Goal: Communication & Community: Answer question/provide support

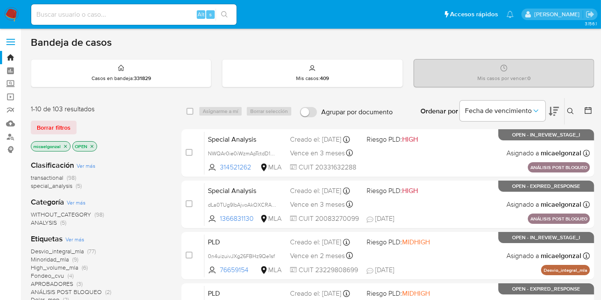
click at [93, 12] on input at bounding box center [133, 14] width 205 height 11
paste input "Zp98TJaGN7wsCuYR0bw6WseE"
type input "Zp98TJaGN7wsCuYR0bw6WseE"
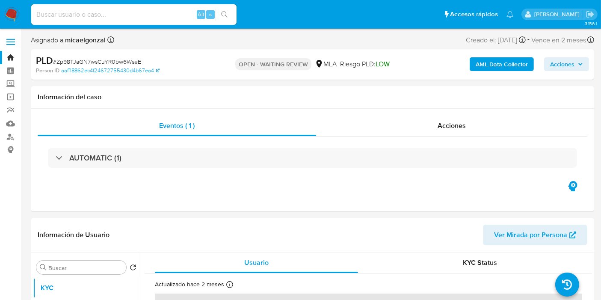
select select "10"
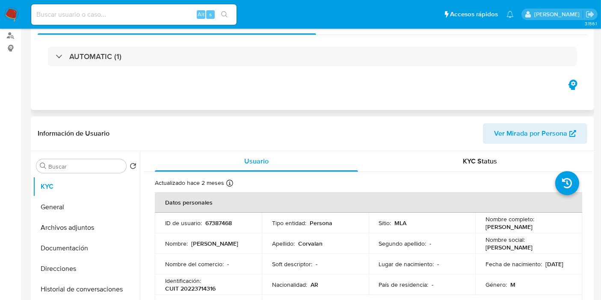
scroll to position [190, 0]
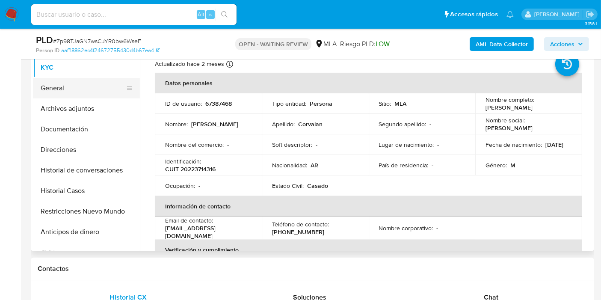
click at [92, 82] on button "General" at bounding box center [83, 88] width 100 height 21
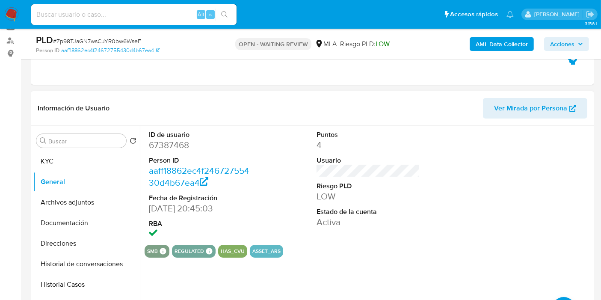
scroll to position [95, 0]
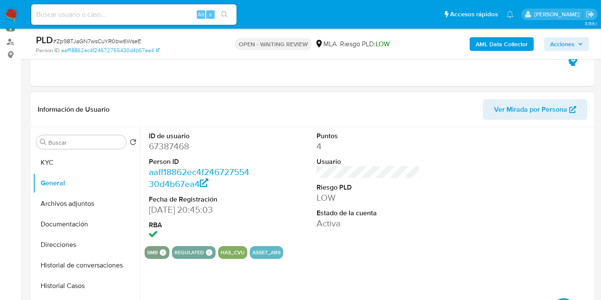
click at [168, 148] on dd "67387468" at bounding box center [200, 146] width 103 height 12
copy dd "67387468"
click at [110, 22] on div "Alt s" at bounding box center [133, 14] width 205 height 21
click at [109, 19] on input at bounding box center [133, 14] width 205 height 11
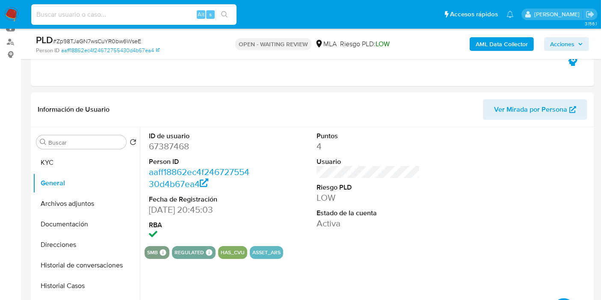
paste input "GSdmg8ihw4c7Uc3rQ6AoTXGE"
type input "GSdmg8ihw4c7Uc3rQ6AoTXGE"
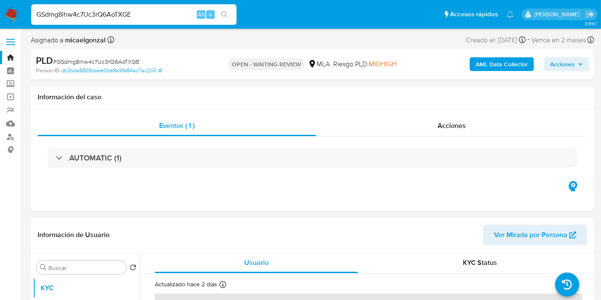
select select "10"
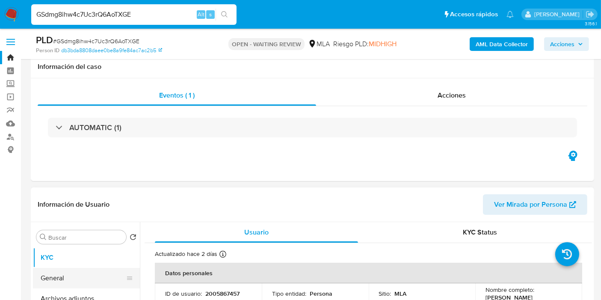
scroll to position [47, 0]
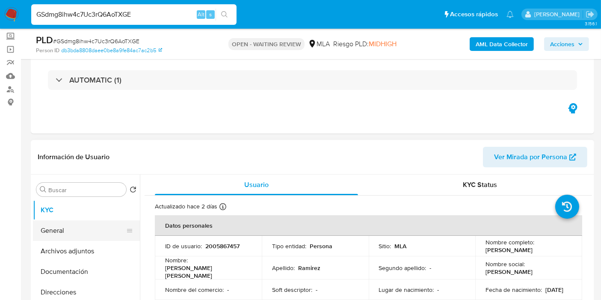
click at [94, 235] on button "General" at bounding box center [83, 230] width 100 height 21
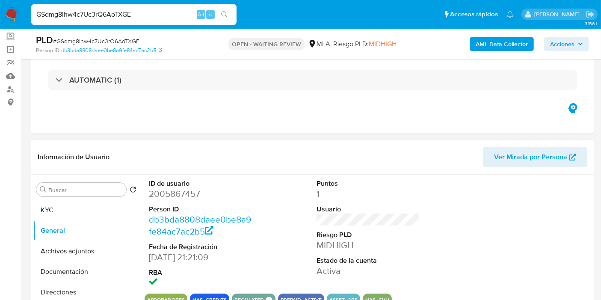
click at [170, 193] on dd "2005867457" at bounding box center [200, 194] width 103 height 12
copy dd "2005867457"
click at [63, 9] on input "GSdmg8ihw4c7Uc3rQ6AoTXGE" at bounding box center [133, 14] width 205 height 11
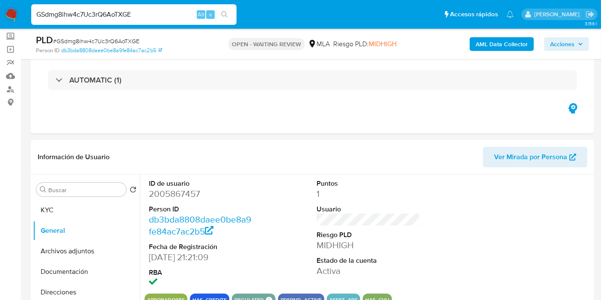
paste input "7iUgkeuYY8xyTtF9BmrjejXZ"
type input "7iUgkeuYY8xyTtF9BmrjejXZ"
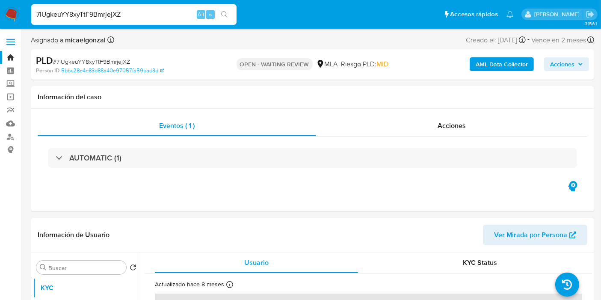
select select "10"
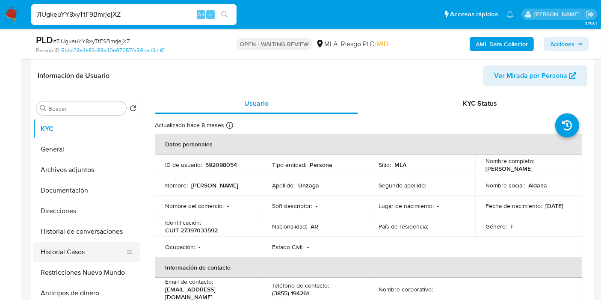
scroll to position [190, 0]
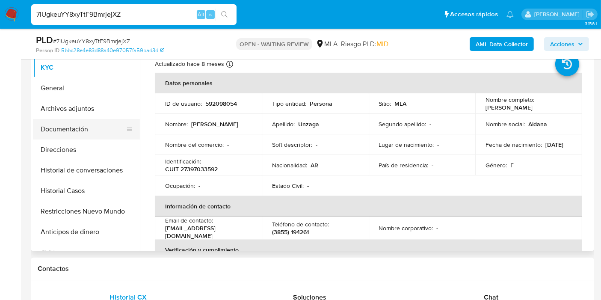
click at [84, 138] on button "Documentación" at bounding box center [83, 129] width 100 height 21
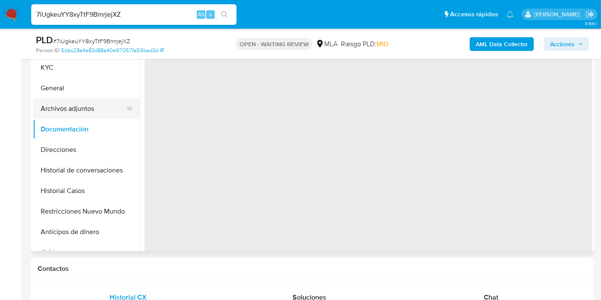
click at [95, 100] on button "Archivos adjuntos" at bounding box center [83, 108] width 100 height 21
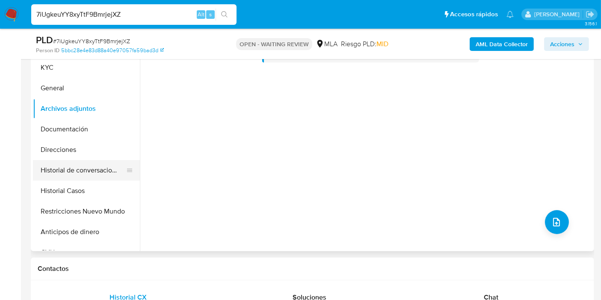
click at [73, 163] on button "Historial de conversaciones" at bounding box center [83, 170] width 100 height 21
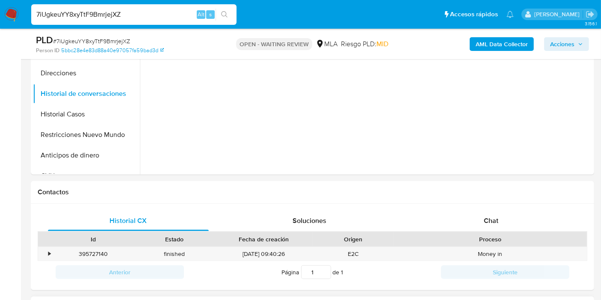
scroll to position [427, 0]
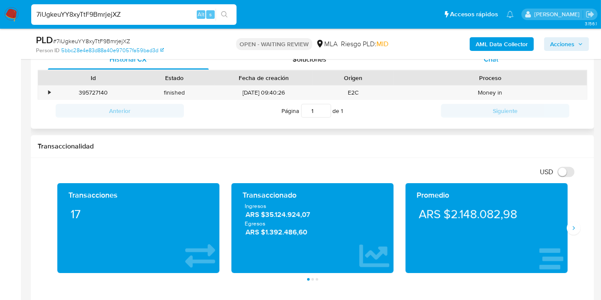
click at [520, 66] on div "Chat" at bounding box center [490, 59] width 161 height 21
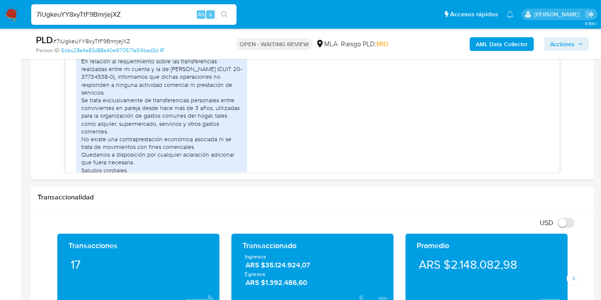
scroll to position [790, 0]
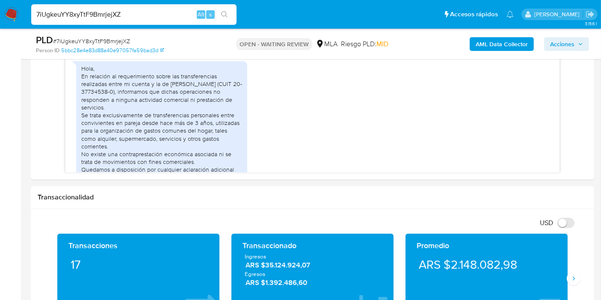
click at [112, 38] on span "# 7iUgkeuYY8xyTtF9BmrjejXZ" at bounding box center [91, 41] width 77 height 9
copy span "7iUgkeuYY8xyTtF9BmrjejXZ"
click at [9, 9] on img at bounding box center [11, 14] width 15 height 15
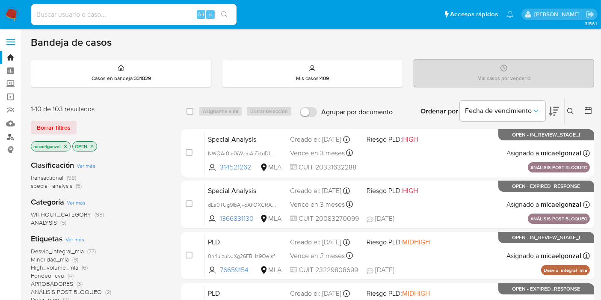
click at [12, 138] on link "Buscador de personas" at bounding box center [51, 136] width 102 height 13
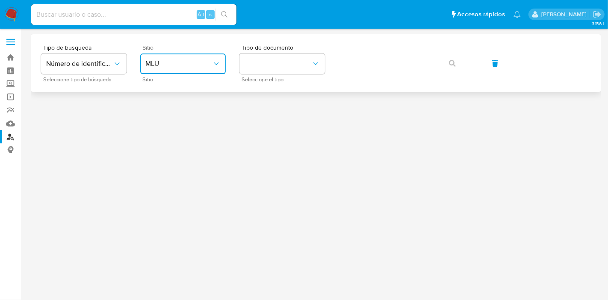
click at [162, 60] on span "MLU" at bounding box center [178, 63] width 67 height 9
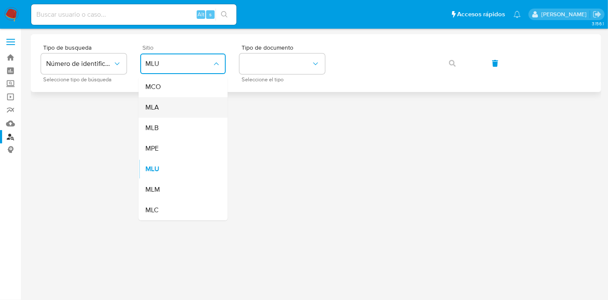
click at [186, 112] on div "MLA" at bounding box center [180, 107] width 70 height 21
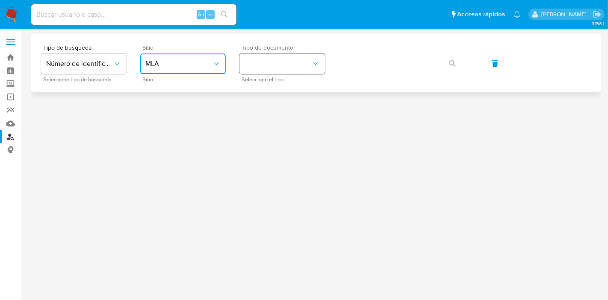
click at [266, 72] on button "identificationType" at bounding box center [281, 63] width 85 height 21
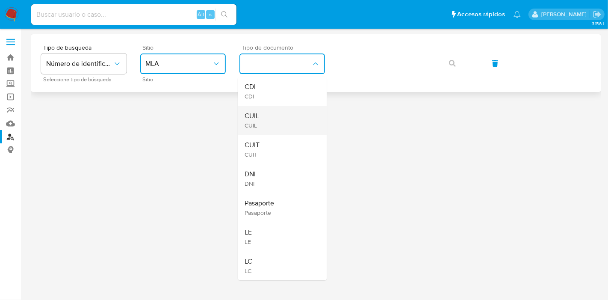
click at [266, 110] on div "CUIL CUIL" at bounding box center [280, 120] width 70 height 29
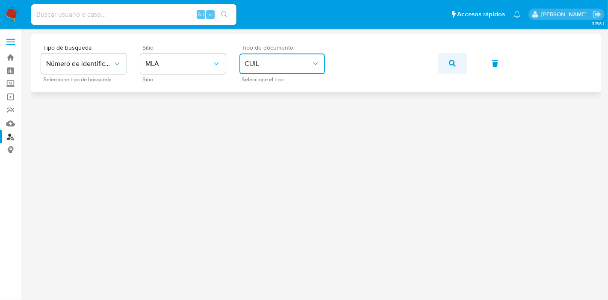
click at [457, 57] on button "button" at bounding box center [452, 63] width 29 height 21
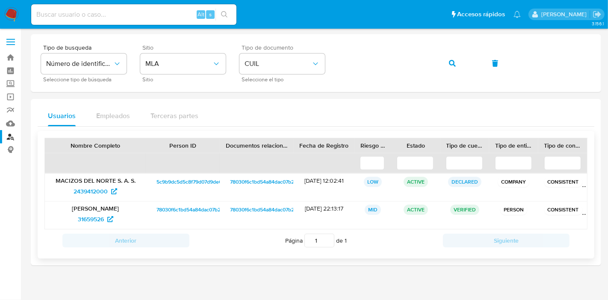
click at [254, 207] on span "78030f6c1bd54a84dac07b2aaafe69a4" at bounding box center [274, 209] width 88 height 10
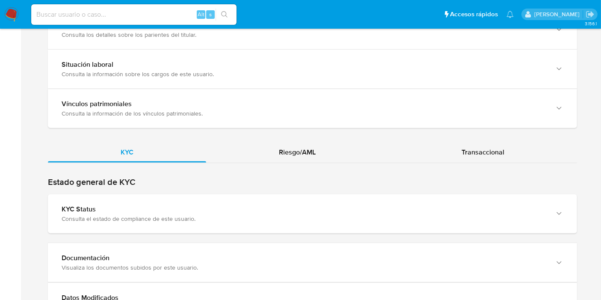
scroll to position [664, 0]
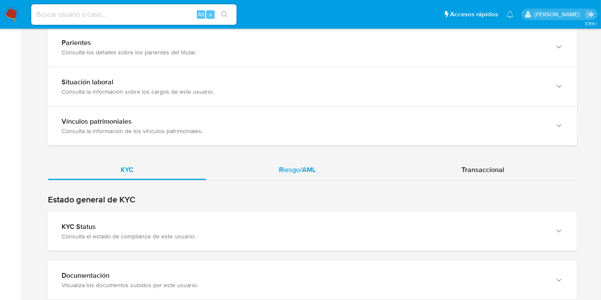
click at [289, 171] on span "Riesgo/AML" at bounding box center [297, 170] width 37 height 10
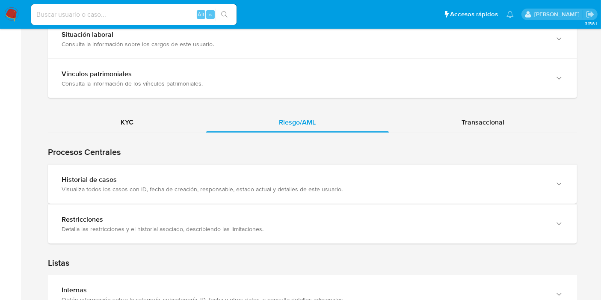
scroll to position [759, 0]
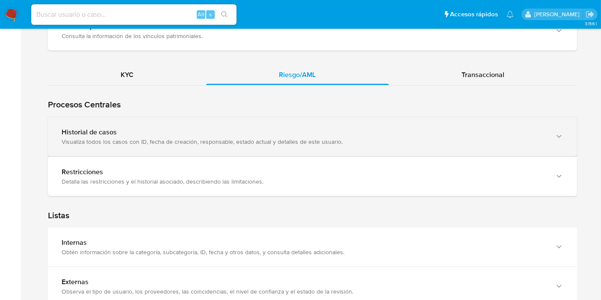
click at [130, 148] on div "Historial de casos Visualiza todos los casos con ID, fecha de creación, respons…" at bounding box center [312, 136] width 529 height 39
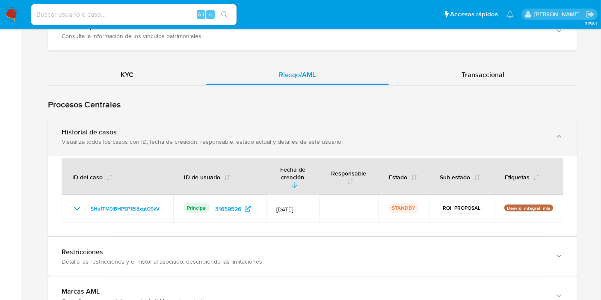
click at [153, 139] on div "Visualiza todos los casos con ID, fecha de creación, responsable, estado actual…" at bounding box center [304, 142] width 484 height 8
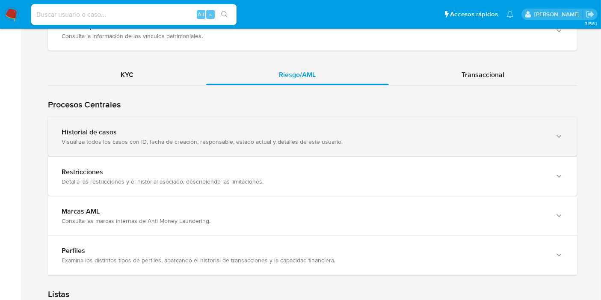
click at [153, 139] on div "Visualiza todos los casos con ID, fecha de creación, responsable, estado actual…" at bounding box center [304, 142] width 484 height 8
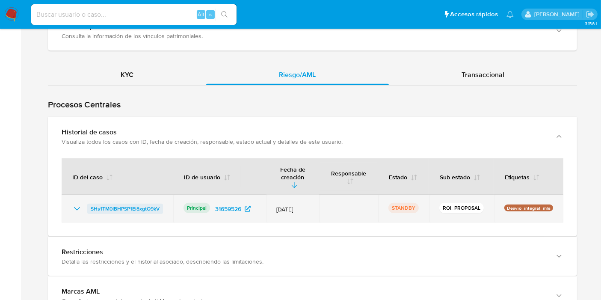
click at [129, 203] on span "SHs1TM0IBHPSP1Ei8xgtQ9kV" at bounding box center [125, 208] width 69 height 10
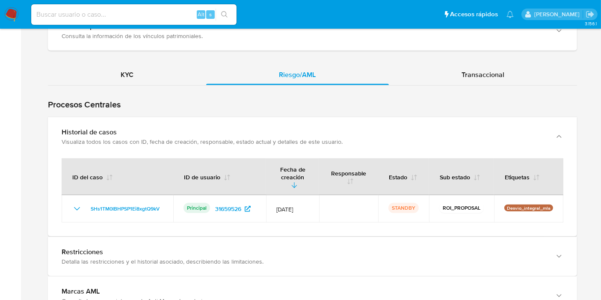
click at [9, 14] on img at bounding box center [11, 14] width 15 height 15
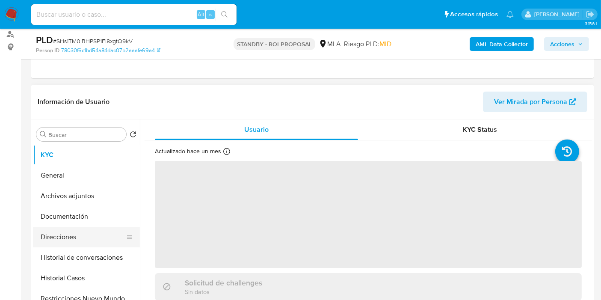
scroll to position [142, 0]
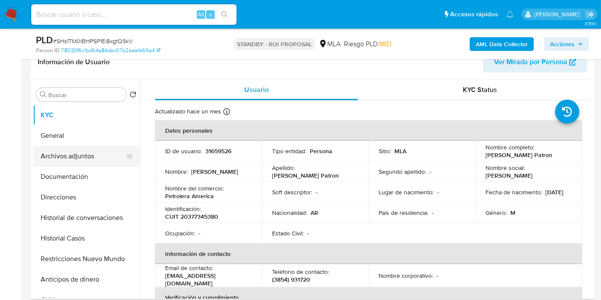
click at [107, 154] on button "Archivos adjuntos" at bounding box center [83, 156] width 100 height 21
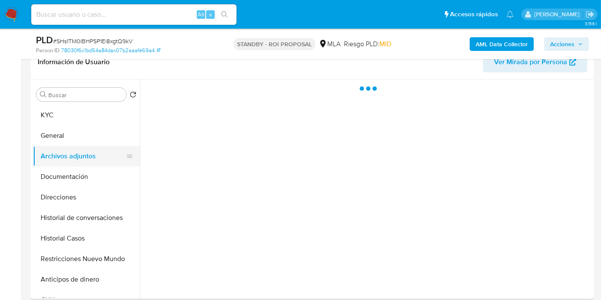
select select "10"
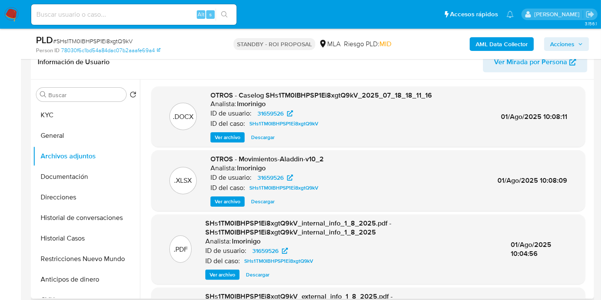
click at [251, 133] on span "Descargar" at bounding box center [263, 137] width 24 height 9
click at [256, 200] on span "Descargar" at bounding box center [263, 201] width 24 height 9
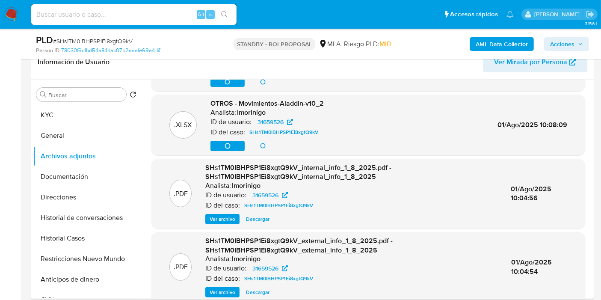
scroll to position [66, 0]
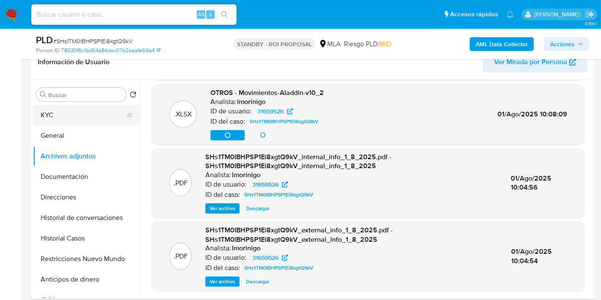
click at [74, 121] on button "KYC" at bounding box center [83, 115] width 100 height 21
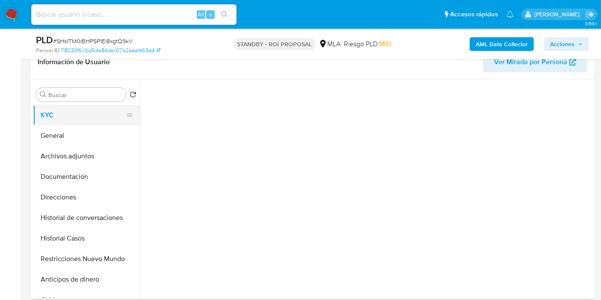
scroll to position [0, 0]
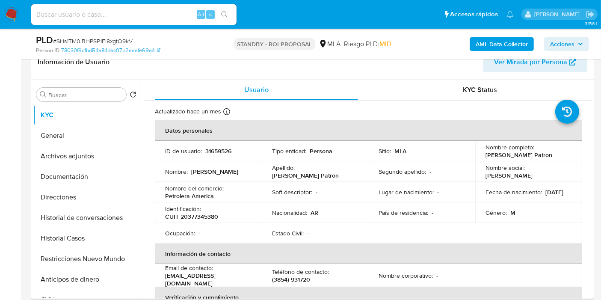
click at [206, 218] on p "CUIT 20377345380" at bounding box center [191, 216] width 53 height 8
copy p "20377345380"
drag, startPoint x: 52, startPoint y: 207, endPoint x: 63, endPoint y: 197, distance: 15.2
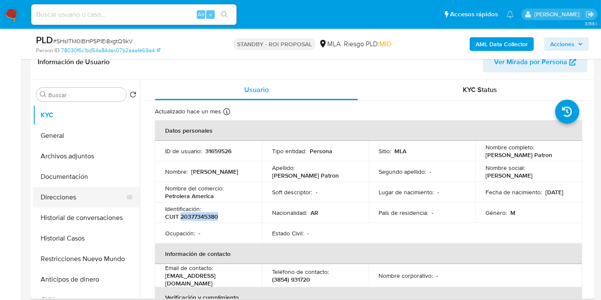
click at [51, 207] on button "Historial de conversaciones" at bounding box center [86, 217] width 107 height 21
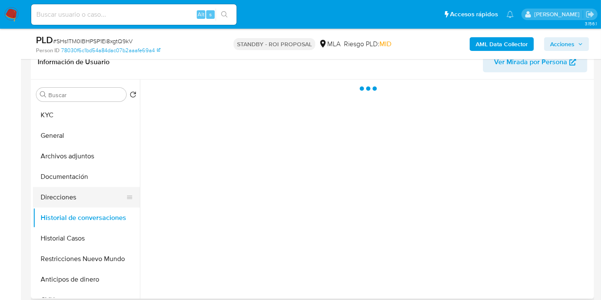
click at [63, 197] on button "Direcciones" at bounding box center [83, 197] width 100 height 21
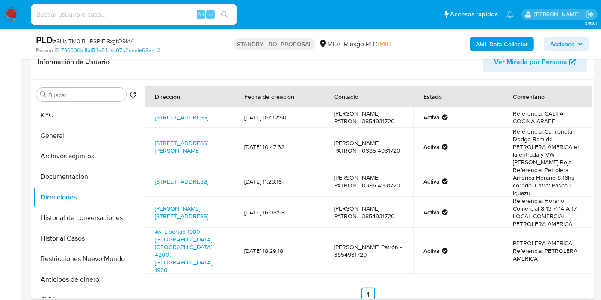
click at [556, 195] on td "Referencia: Petrolera America Horario 8-16hs corrido. Entre: Pasco E Iguazu" at bounding box center [547, 181] width 89 height 31
click at [163, 186] on link "Av Belgrano Sur 3863, Santiago Del Estero, Santiago Del Estero, 4200, Argentina…" at bounding box center [181, 181] width 53 height 9
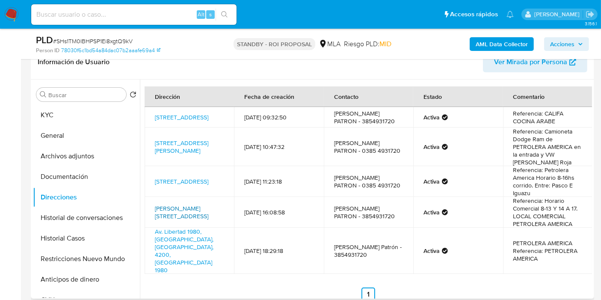
click at [182, 220] on link "Leopoldo Lugones 5210, Santiago Del Estero, Santiago Del Estero, 4200, Argentin…" at bounding box center [181, 212] width 53 height 16
click at [115, 119] on button "KYC" at bounding box center [83, 115] width 100 height 21
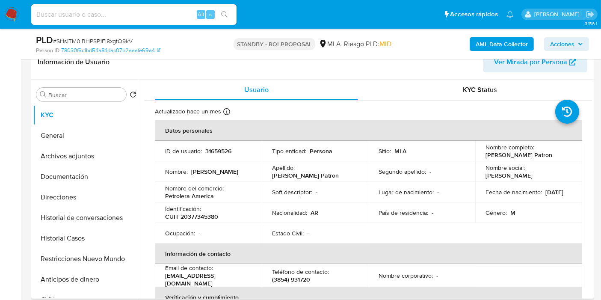
click at [214, 156] on td "ID de usuario : 31659526" at bounding box center [208, 151] width 107 height 21
click at [217, 150] on p "31659526" at bounding box center [218, 151] width 26 height 8
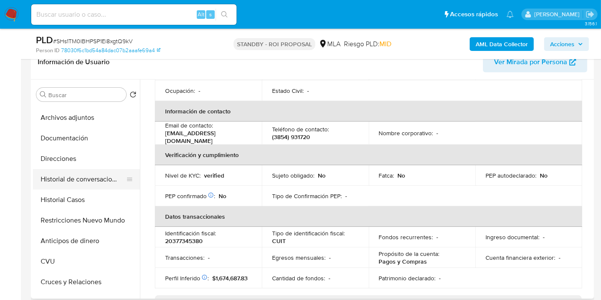
scroll to position [47, 0]
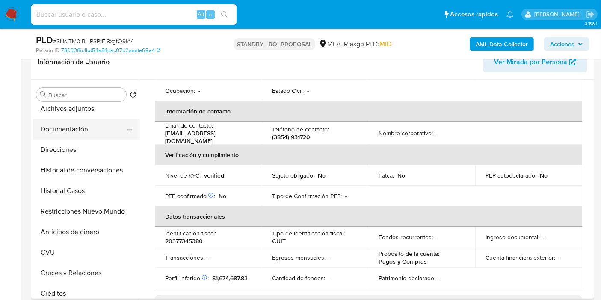
click at [88, 132] on button "Documentación" at bounding box center [83, 129] width 100 height 21
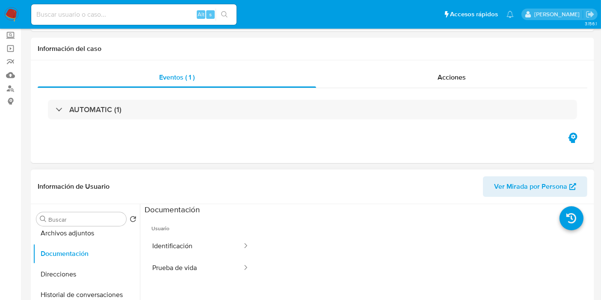
scroll to position [95, 0]
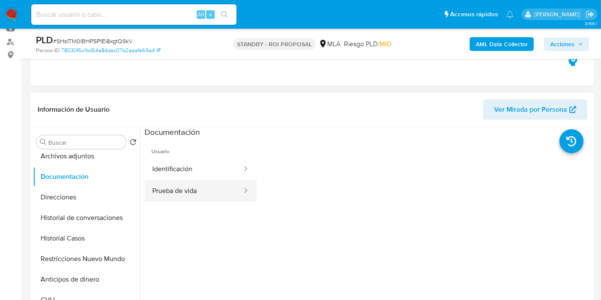
click at [208, 189] on button "Prueba de vida" at bounding box center [193, 191] width 98 height 22
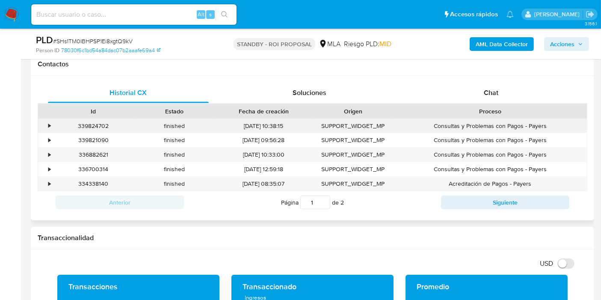
scroll to position [380, 0]
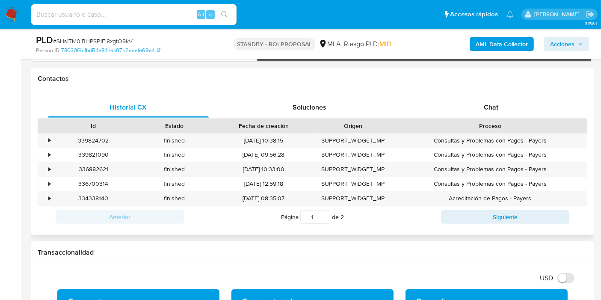
click at [332, 116] on div "Soluciones" at bounding box center [309, 107] width 161 height 21
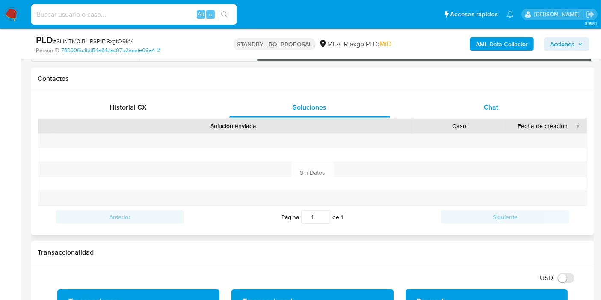
click at [510, 99] on div "Chat" at bounding box center [490, 107] width 161 height 21
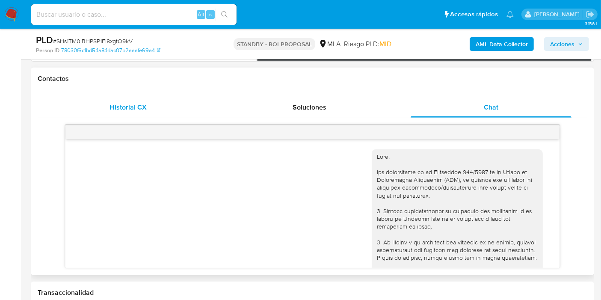
scroll to position [544, 0]
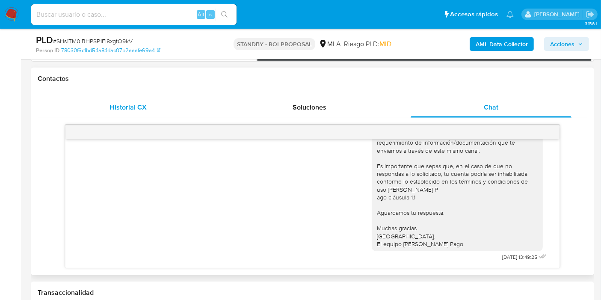
click at [93, 107] on div "Historial CX" at bounding box center [128, 107] width 161 height 21
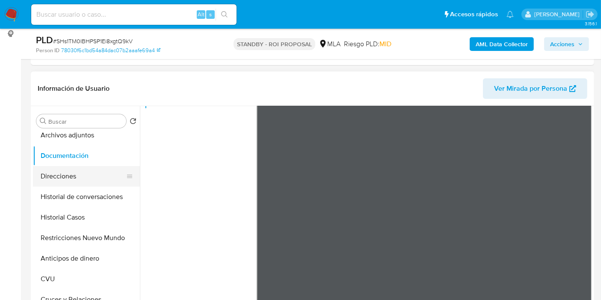
scroll to position [95, 0]
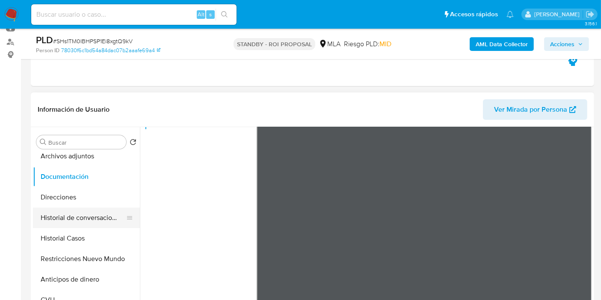
click at [56, 210] on button "Historial de conversaciones" at bounding box center [83, 217] width 100 height 21
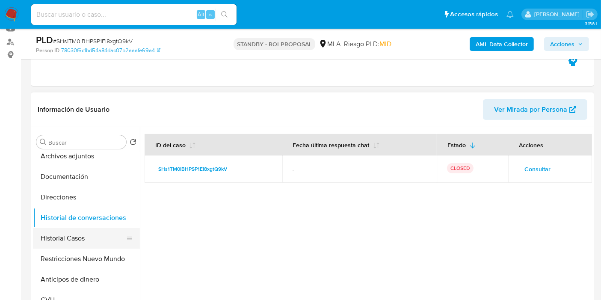
click at [83, 239] on button "Historial Casos" at bounding box center [83, 238] width 100 height 21
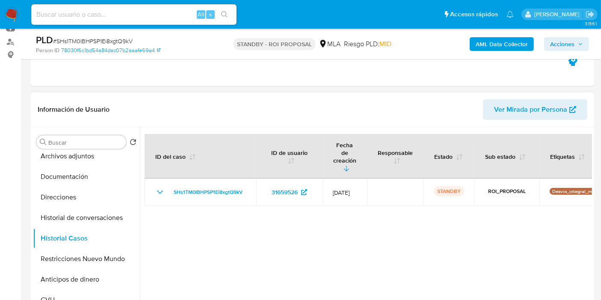
click at [66, 148] on div "Buscar Volver al orden por defecto KYC General Archivos adjuntos Documentación …" at bounding box center [86, 237] width 107 height 218
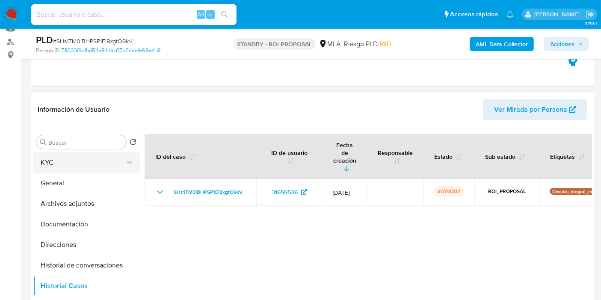
click at [65, 169] on button "KYC" at bounding box center [83, 162] width 100 height 21
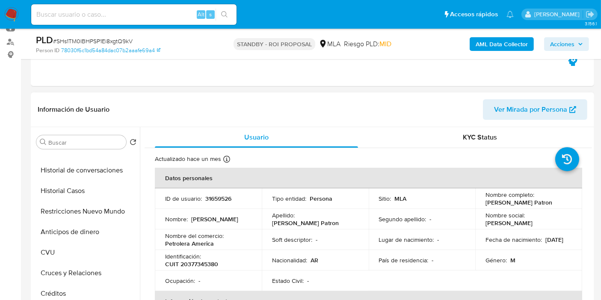
click at [204, 242] on p "Petrolera America" at bounding box center [189, 243] width 49 height 8
click at [187, 264] on p "CUIT 20377345380" at bounding box center [191, 264] width 53 height 8
copy p "20377345380"
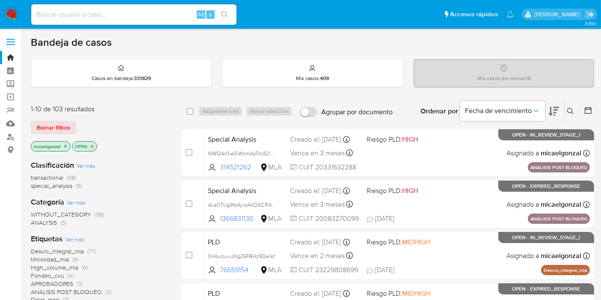
click at [99, 12] on input at bounding box center [133, 14] width 205 height 11
paste input "FvCSisOY0tTjMeZGAp6ciJlW"
type input "FvCSisOY0tTjMeZGAp6ciJlW"
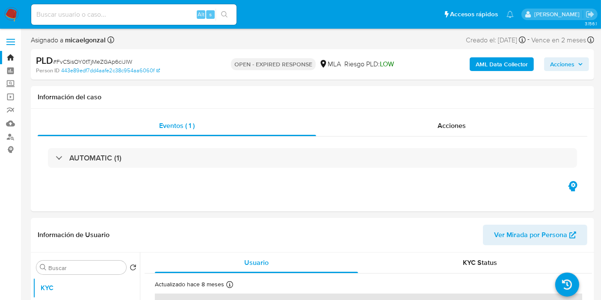
select select "10"
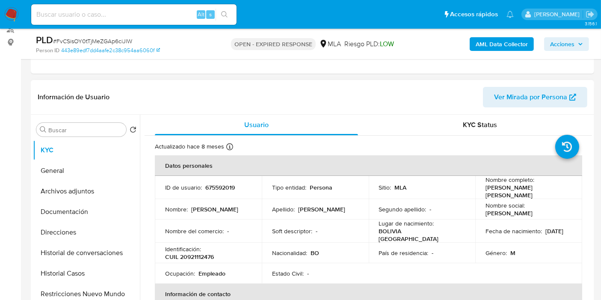
scroll to position [190, 0]
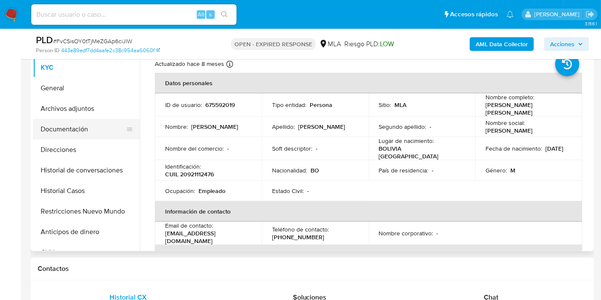
click at [59, 129] on button "Documentación" at bounding box center [83, 129] width 100 height 21
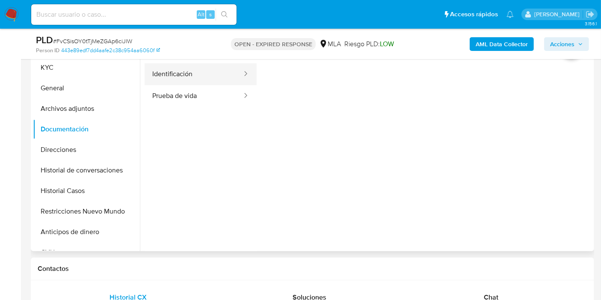
click at [172, 84] on button "Identificación" at bounding box center [193, 74] width 98 height 22
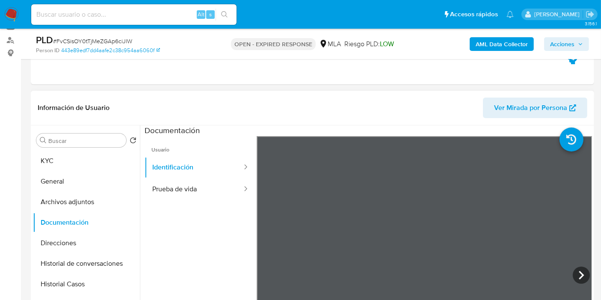
scroll to position [95, 0]
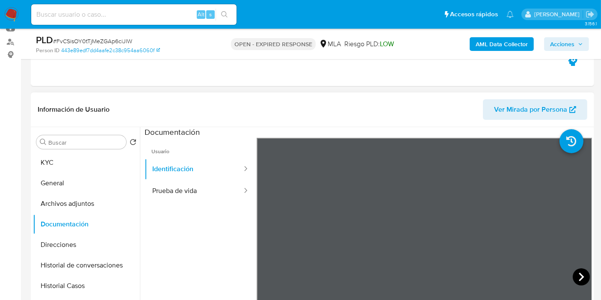
click at [581, 276] on icon at bounding box center [580, 276] width 17 height 17
click at [260, 272] on icon at bounding box center [267, 276] width 17 height 17
click at [582, 277] on icon at bounding box center [580, 276] width 17 height 17
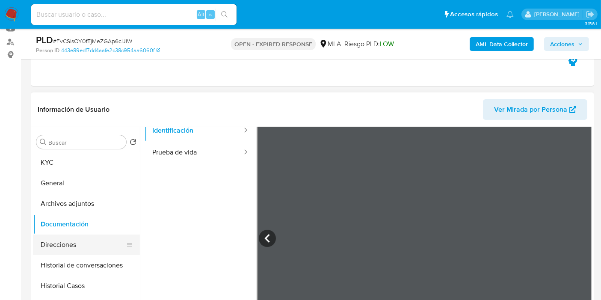
scroll to position [47, 0]
click at [61, 237] on button "Direcciones" at bounding box center [83, 244] width 100 height 21
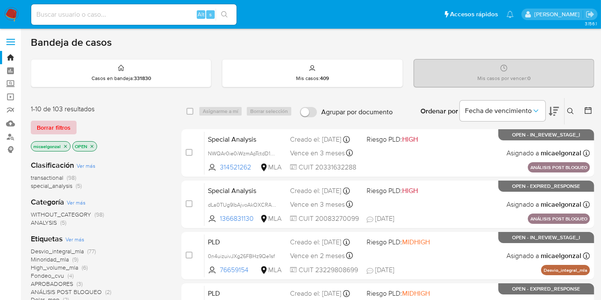
click at [45, 123] on span "Borrar filtros" at bounding box center [54, 127] width 34 height 12
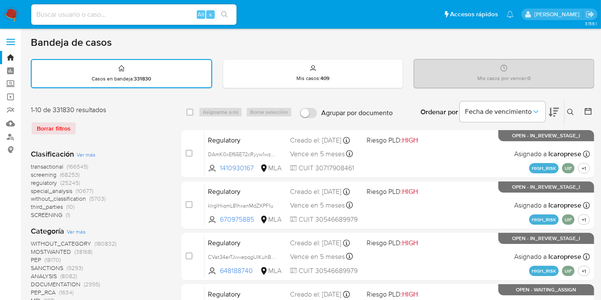
click at [575, 113] on button at bounding box center [571, 112] width 14 height 10
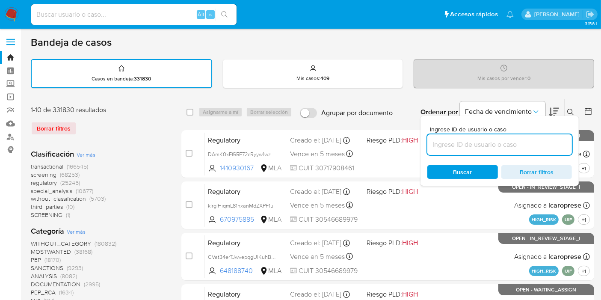
click at [484, 142] on input at bounding box center [499, 144] width 144 height 11
type input "7iUgkeuYY8xyTtF9BmrjejXZ"
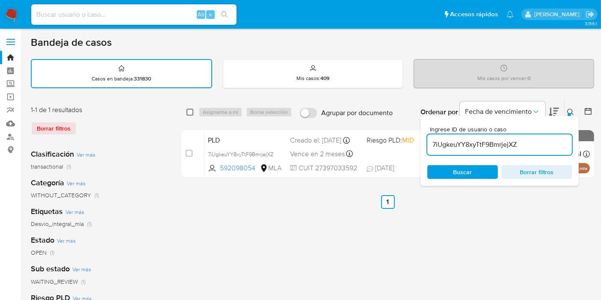
click at [188, 115] on div "select-all-cases-checkbox" at bounding box center [191, 112] width 10 height 10
drag, startPoint x: 189, startPoint y: 108, endPoint x: 200, endPoint y: 108, distance: 11.1
click at [189, 109] on input "checkbox" at bounding box center [189, 112] width 7 height 7
checkbox input "true"
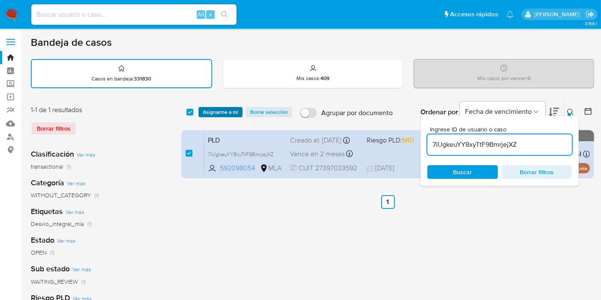
click at [209, 109] on span "Asignarme a mí" at bounding box center [220, 112] width 35 height 9
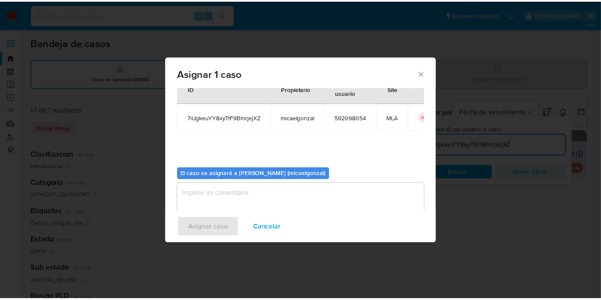
scroll to position [44, 0]
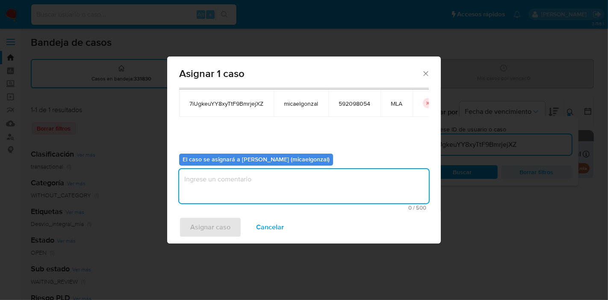
click at [252, 187] on textarea "assign-modal" at bounding box center [304, 186] width 250 height 34
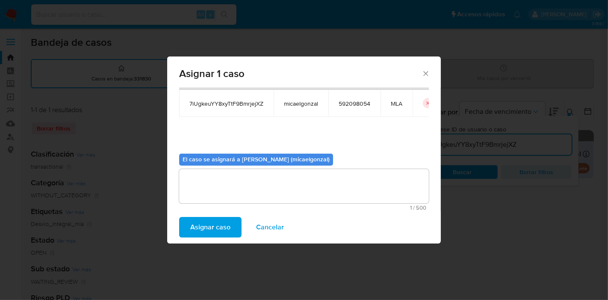
click at [234, 223] on button "Asignar caso" at bounding box center [210, 227] width 62 height 21
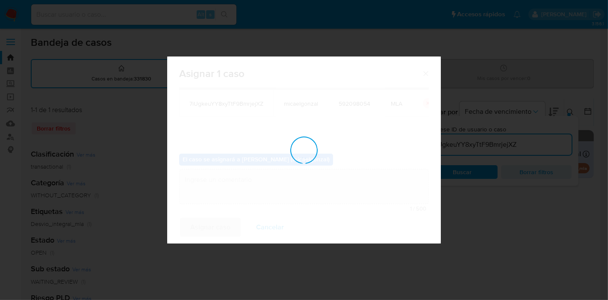
checkbox input "false"
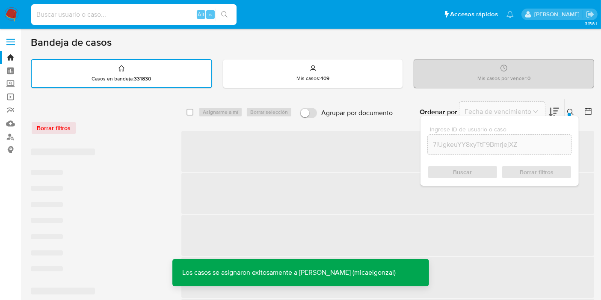
click at [149, 13] on input at bounding box center [133, 14] width 205 height 11
paste input "7iUgkeuYY8xyTtF9BmrjejXZ"
type input "7iUgkeuYY8xyTtF9BmrjejXZ"
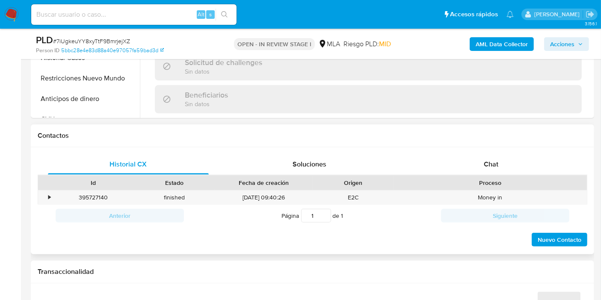
scroll to position [332, 0]
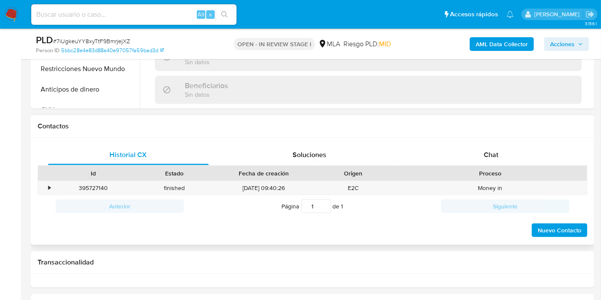
drag, startPoint x: 503, startPoint y: 170, endPoint x: 508, endPoint y: 164, distance: 7.9
click at [504, 169] on div "Proceso" at bounding box center [489, 173] width 181 height 9
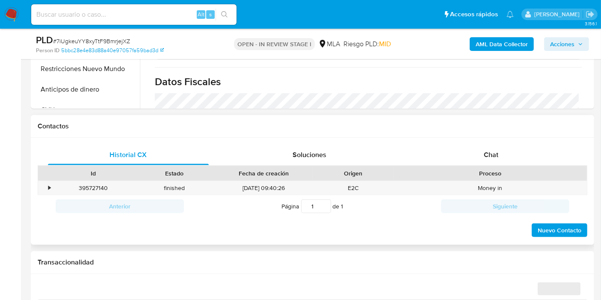
click at [508, 164] on div "Historial CX Soluciones Chat" at bounding box center [312, 154] width 549 height 21
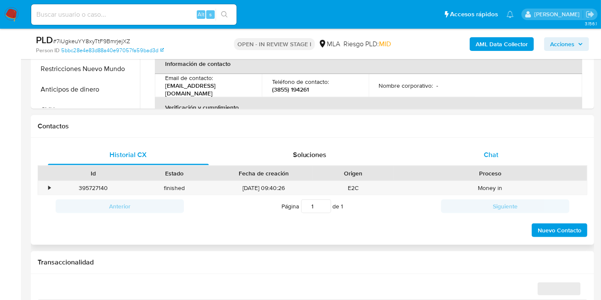
click at [515, 156] on div "Chat" at bounding box center [490, 154] width 161 height 21
select select "10"
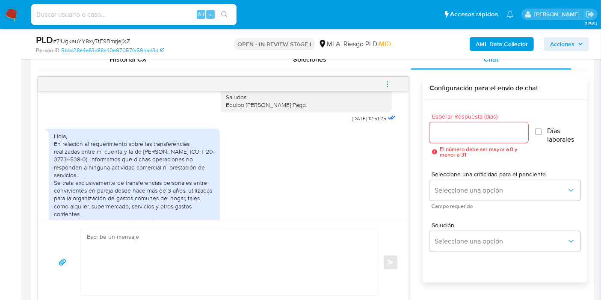
scroll to position [790, 0]
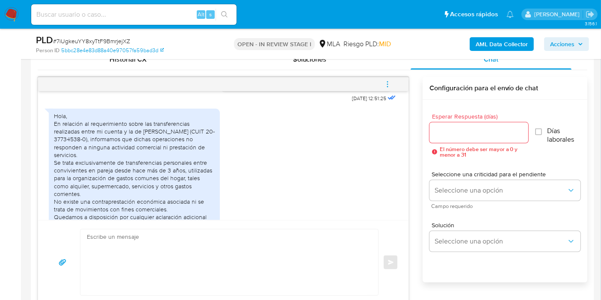
click at [154, 221] on div "Enviar" at bounding box center [223, 262] width 370 height 84
click at [150, 237] on textarea at bounding box center [227, 262] width 280 height 66
type textarea "g"
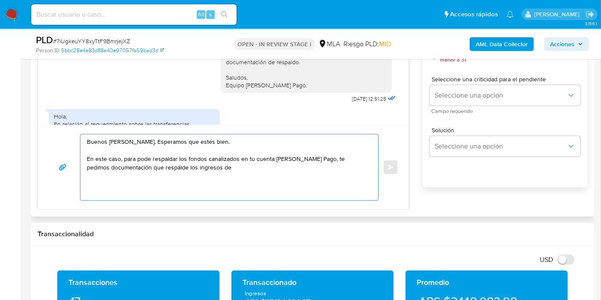
scroll to position [743, 0]
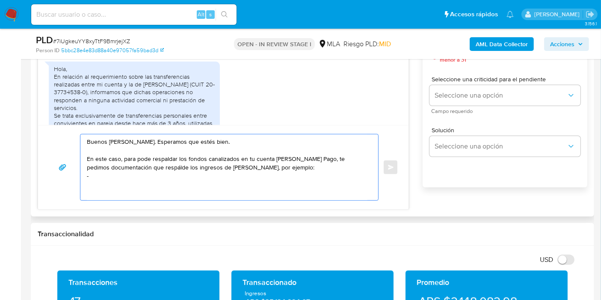
paste textarea "ltimas 6 Declaraciones Juradas de Ingresos Brutos (donde se visualice la base i…"
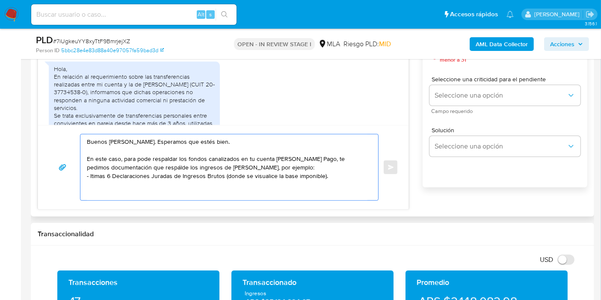
drag, startPoint x: 86, startPoint y: 174, endPoint x: 109, endPoint y: 183, distance: 24.1
click at [109, 183] on textarea "Buenos días, Aldana. Esperamos que estés bien. En este caso, para pode respalda…" at bounding box center [227, 167] width 280 height 66
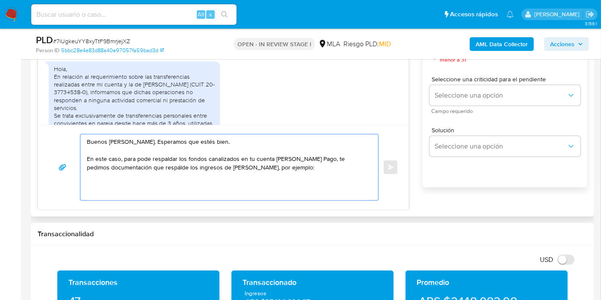
paste textarea "- Últimas 6 Declaraciones Juradas de Ingresos Brutos (donde se visualice la bas…"
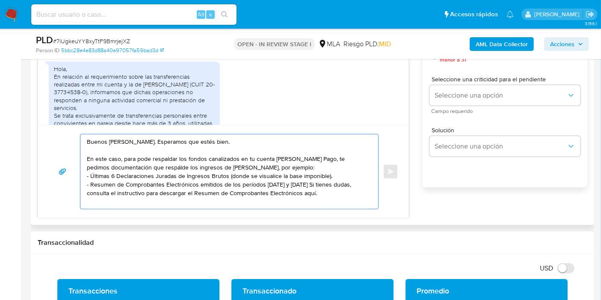
drag, startPoint x: 221, startPoint y: 198, endPoint x: 236, endPoint y: 202, distance: 15.8
click at [223, 199] on textarea "Buenos días, Aldana. Esperamos que estés bien. En este caso, para pode respalda…" at bounding box center [227, 171] width 280 height 74
click at [297, 187] on textarea "Buenos días, Aldana. Esperamos que estés bien. En este caso, para pode respalda…" at bounding box center [227, 171] width 280 height 74
click at [275, 181] on textarea "Buenos días, Aldana. Esperamos que estés bien. En este caso, para pode respalda…" at bounding box center [227, 171] width 280 height 74
click at [224, 179] on textarea "Buenos días, Aldana. Esperamos que estés bien. En este caso, para pode respalda…" at bounding box center [227, 171] width 280 height 74
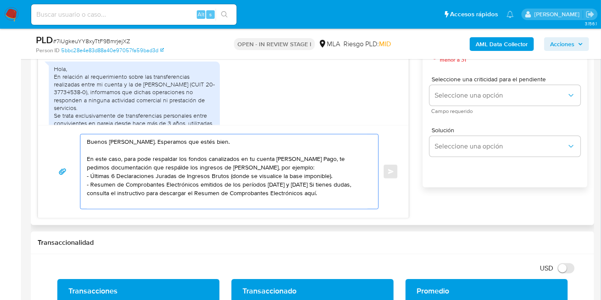
click at [243, 179] on textarea "Buenos días, Aldana. Esperamos que estés bien. En este caso, para pode respalda…" at bounding box center [227, 171] width 280 height 74
click at [268, 177] on textarea "Buenos días, Aldana. Esperamos que estés bien. En este caso, para pode respalda…" at bounding box center [227, 171] width 280 height 74
click at [289, 190] on textarea "Buenos días, Aldana. Esperamos que estés bien. En este caso, para pode respalda…" at bounding box center [227, 171] width 280 height 74
click at [299, 184] on textarea "Buenos días, Aldana. Esperamos que estés bien. En este caso, para pode respalda…" at bounding box center [227, 171] width 280 height 74
click at [297, 182] on textarea "Buenos días, Aldana. Esperamos que estés bien. En este caso, para pode respalda…" at bounding box center [227, 171] width 280 height 74
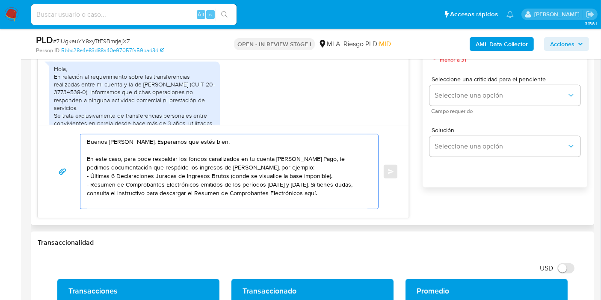
click at [292, 183] on textarea "Buenos días, Aldana. Esperamos que estés bien. En este caso, para pode respalda…" at bounding box center [227, 171] width 280 height 74
click at [297, 189] on textarea "Buenos días, Aldana. Esperamos que estés bien. En este caso, para pode respalda…" at bounding box center [227, 171] width 280 height 74
paste textarea "https://www.mercadopago.com.ar/ayuda/30181"
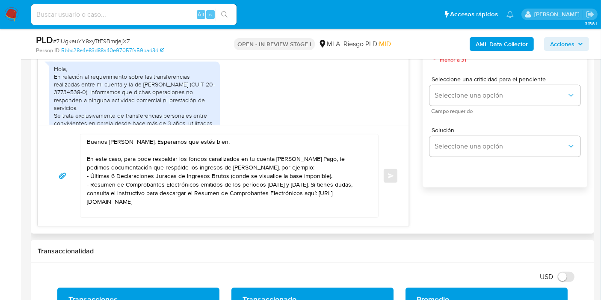
drag, startPoint x: 201, startPoint y: 189, endPoint x: 169, endPoint y: 171, distance: 36.9
click at [201, 189] on textarea "Buenos días, Aldana. Esperamos que estés bien. En este caso, para pode respalda…" at bounding box center [227, 175] width 280 height 83
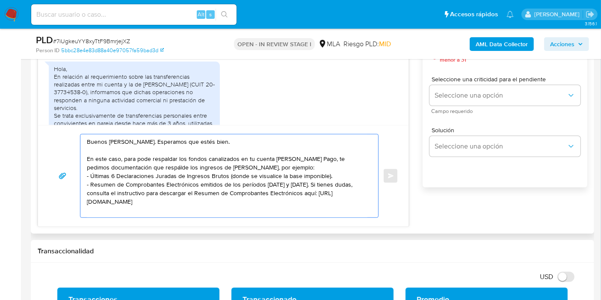
click at [140, 161] on textarea "Buenos días, Aldana. Esperamos que estés bien. En este caso, para pode respalda…" at bounding box center [227, 175] width 280 height 83
click at [130, 170] on textarea "Buenos días, Aldana. Esperamos que estés bien. En este caso, para pode respalda…" at bounding box center [227, 175] width 280 height 83
click at [138, 159] on textarea "Buenos días, Aldana. Esperamos que estés bien. En este caso, para pode respalda…" at bounding box center [227, 175] width 280 height 83
click at [147, 158] on textarea "Buenos días, Aldana. Esperamos que estés bien. En este caso, para pode respalda…" at bounding box center [227, 175] width 280 height 83
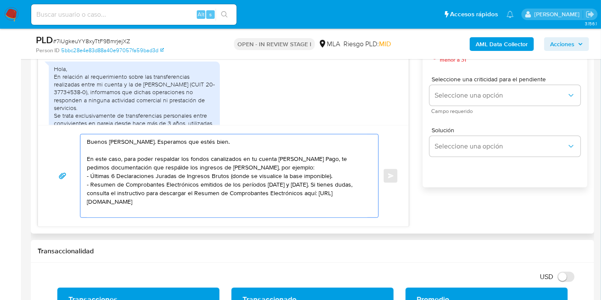
click at [152, 168] on textarea "Buenos días, Aldana. Esperamos que estés bien. En este caso, para poder respald…" at bounding box center [227, 175] width 280 height 83
click at [0, 0] on lt-span "respalde" at bounding box center [0, 0] width 0 height 0
click at [206, 181] on textarea "Buenos días, Aldana. Esperamos que estés bien. En este caso, para poder respald…" at bounding box center [227, 175] width 280 height 83
click at [248, 165] on textarea "Buenos días, Aldana. Esperamos que estés bien. En este caso, para poder respald…" at bounding box center [227, 175] width 280 height 83
click at [184, 189] on textarea "Buenos días, Aldana. Esperamos que estés bien. En este caso, para poder respald…" at bounding box center [227, 175] width 280 height 83
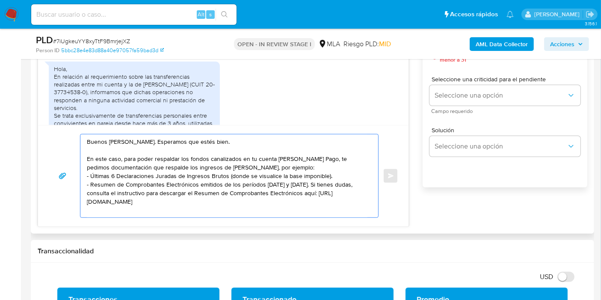
click at [298, 166] on textarea "Buenos días, Aldana. Esperamos que estés bien. En este caso, para poder respald…" at bounding box center [227, 175] width 280 height 83
drag, startPoint x: 150, startPoint y: 165, endPoint x: 178, endPoint y: 164, distance: 28.7
click at [150, 165] on textarea "Buenos días, Aldana. Esperamos que estés bien. En este caso, para poder respald…" at bounding box center [227, 175] width 280 height 83
click at [178, 164] on textarea "Buenos días, Aldana. Esperamos que estés bien. En este caso, para poder respald…" at bounding box center [227, 175] width 280 height 83
click at [197, 167] on textarea "Buenos días, Aldana. Esperamos que estés bien. En este caso, para poder respald…" at bounding box center [227, 175] width 280 height 83
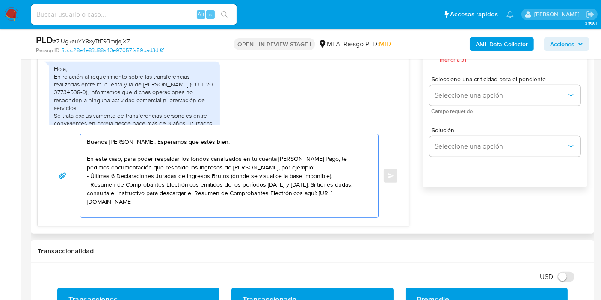
click at [232, 144] on textarea "Buenos días, Aldana. Esperamos que estés bien. En este caso, para poder respald…" at bounding box center [227, 175] width 280 height 83
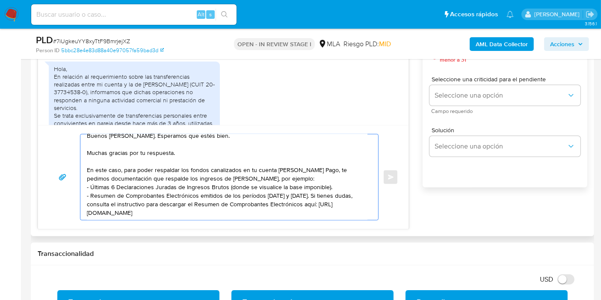
scroll to position [15, 0]
click at [233, 201] on textarea "Buenos días, Aldana. Esperamos que estés bien. Muchas gracias por tu respuesta.…" at bounding box center [227, 176] width 280 height 85
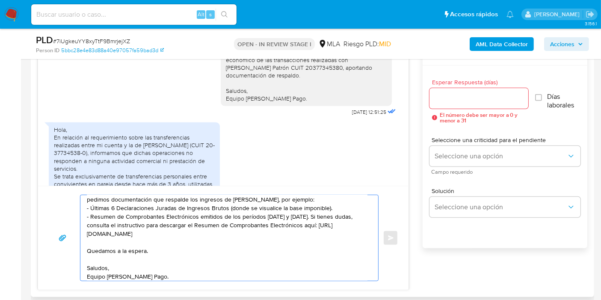
scroll to position [427, 0]
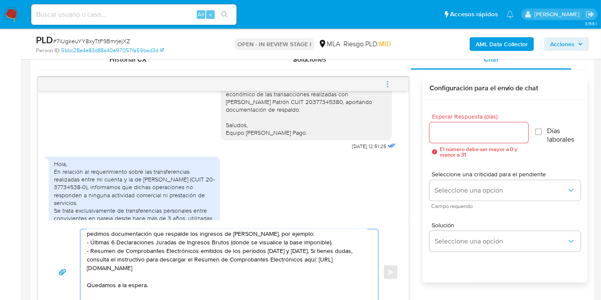
type textarea "Buenos días, Aldana. Esperamos que estés bien. Muchas gracias por tu respuesta.…"
drag, startPoint x: 479, startPoint y: 117, endPoint x: 475, endPoint y: 126, distance: 9.9
click at [478, 120] on div "Esperar Respuesta (días) El número debe ser mayor a 0 y menor a 31" at bounding box center [478, 135] width 99 height 44
click at [473, 133] on input "Esperar Respuesta (días)" at bounding box center [478, 132] width 99 height 11
type input "1"
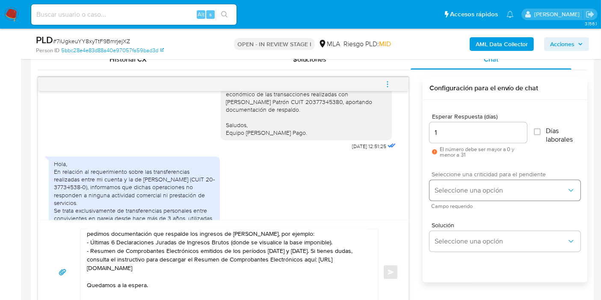
drag, startPoint x: 466, startPoint y: 174, endPoint x: 461, endPoint y: 187, distance: 14.6
click at [465, 175] on span "Seleccione una criticidad para el pendiente" at bounding box center [506, 174] width 151 height 6
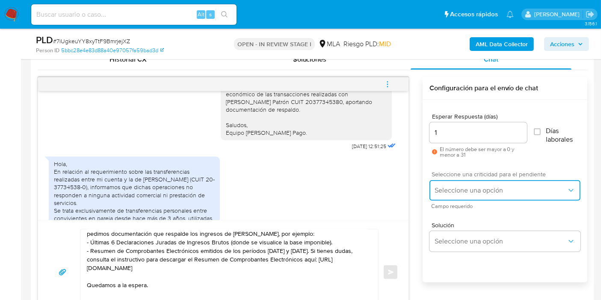
click at [461, 187] on span "Seleccione una opción" at bounding box center [500, 190] width 132 height 9
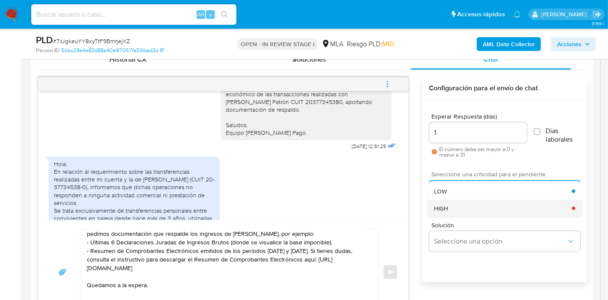
click at [454, 201] on div "HIGH" at bounding box center [503, 208] width 138 height 17
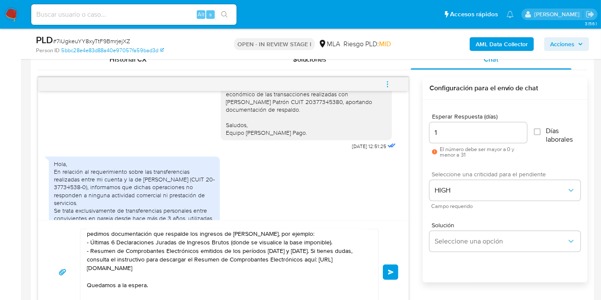
click at [386, 270] on button "Enviar" at bounding box center [390, 271] width 15 height 15
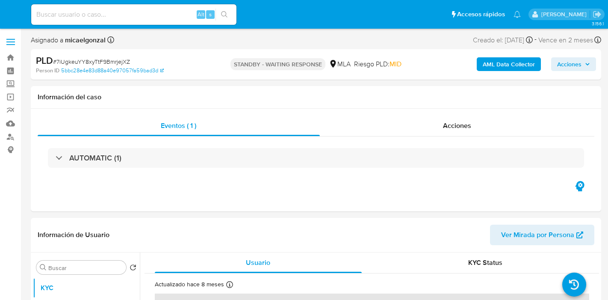
select select "10"
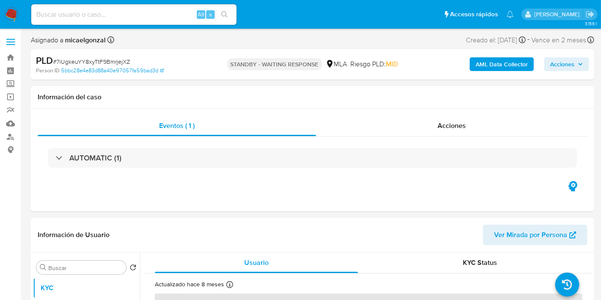
click at [118, 14] on input at bounding box center [133, 14] width 205 height 11
paste input "QquAp3rSruAZkbw24kmvWRqo"
type input "QquAp3rSruAZkbw24kmvWRqo"
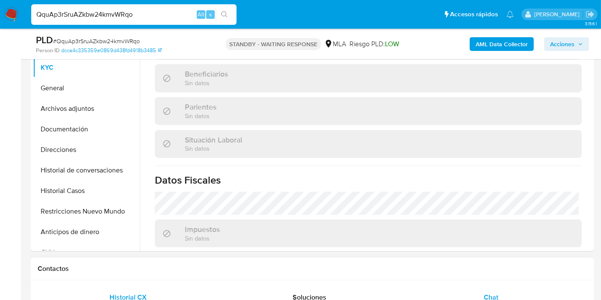
scroll to position [237, 0]
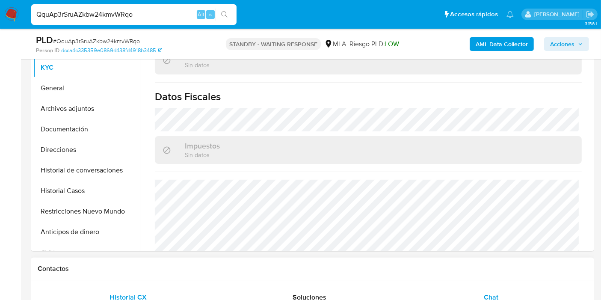
click at [504, 295] on div "Chat" at bounding box center [490, 297] width 161 height 21
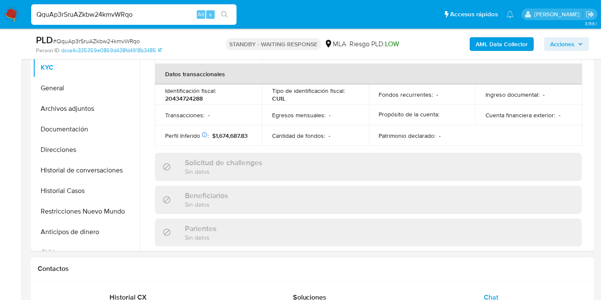
scroll to position [439, 0]
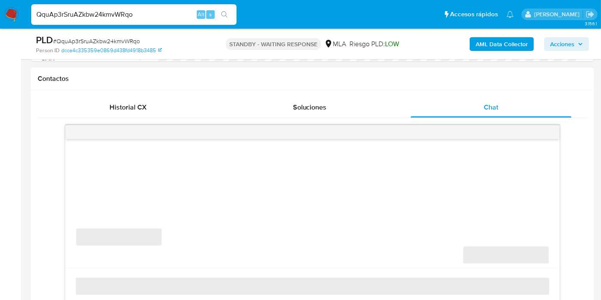
select select "10"
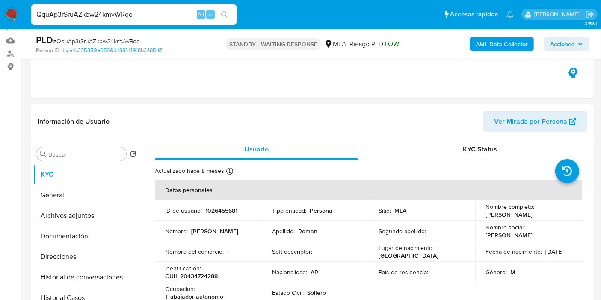
scroll to position [142, 0]
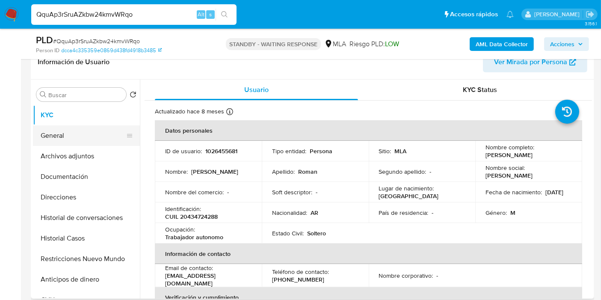
click at [61, 139] on button "General" at bounding box center [83, 135] width 100 height 21
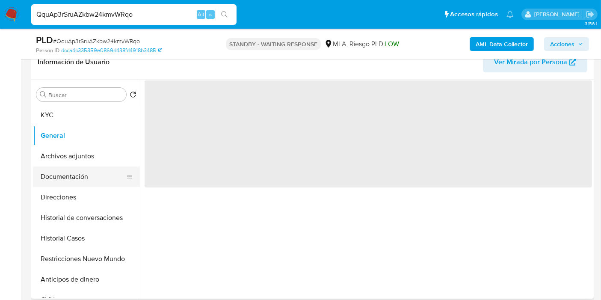
click at [67, 177] on button "Documentación" at bounding box center [83, 176] width 100 height 21
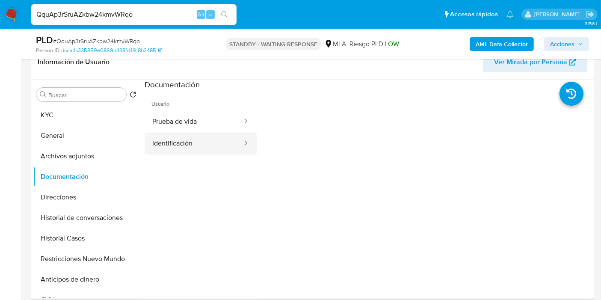
click at [216, 140] on button "Identificación" at bounding box center [193, 144] width 98 height 22
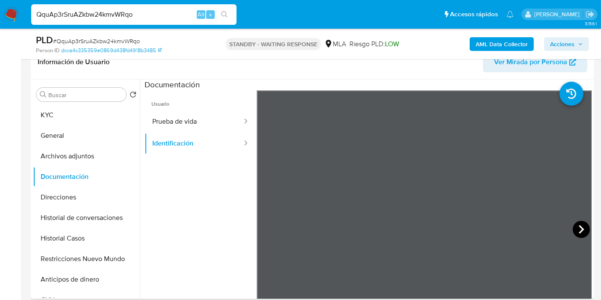
click at [578, 223] on icon at bounding box center [580, 229] width 17 height 17
click at [64, 149] on button "Archivos adjuntos" at bounding box center [83, 156] width 100 height 21
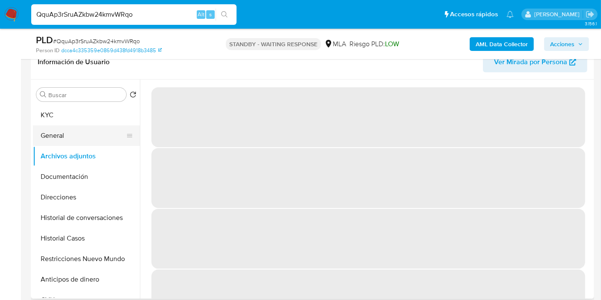
click at [83, 140] on button "General" at bounding box center [83, 135] width 100 height 21
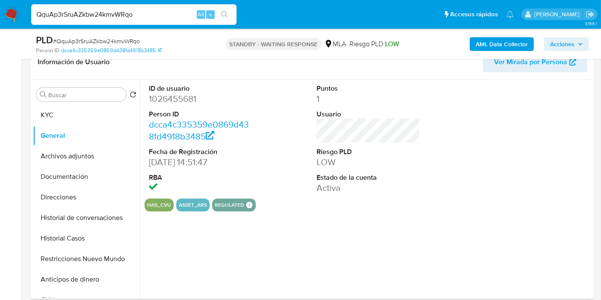
click at [183, 103] on dd "1026455681" at bounding box center [200, 99] width 103 height 12
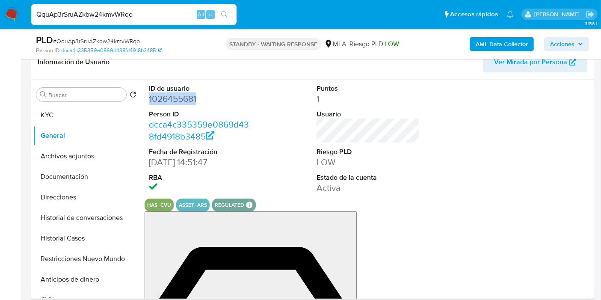
copy dd "1026455681"
